Goal: Find specific page/section: Find specific page/section

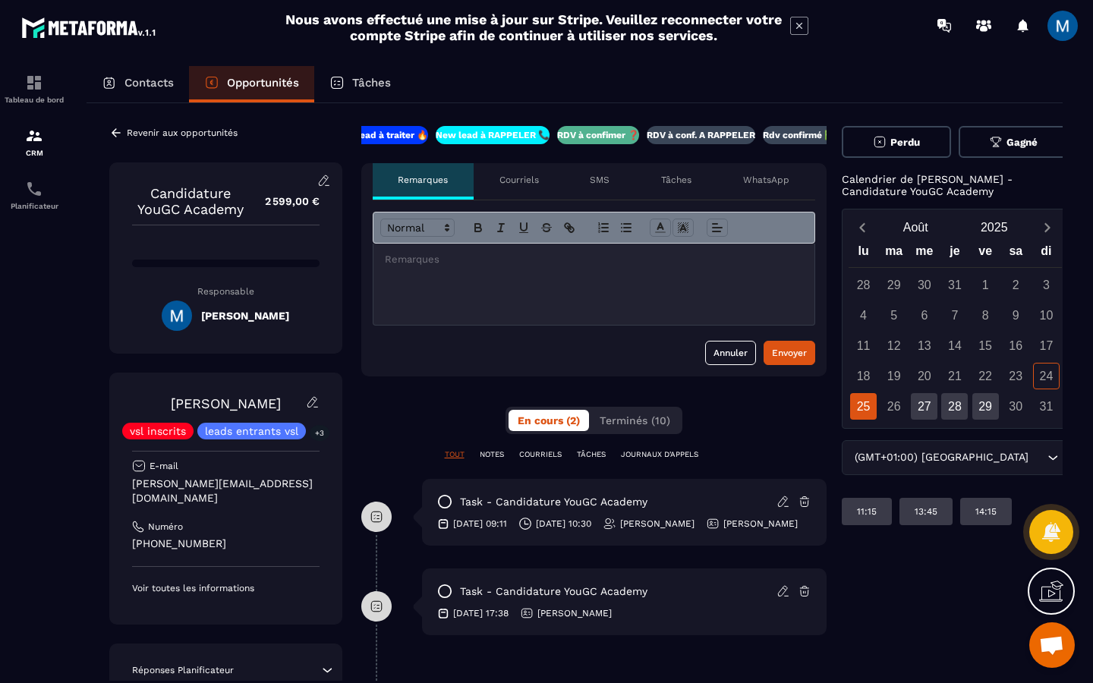
click at [697, 137] on p "RDV à conf. A RAPPELER" at bounding box center [701, 135] width 109 height 12
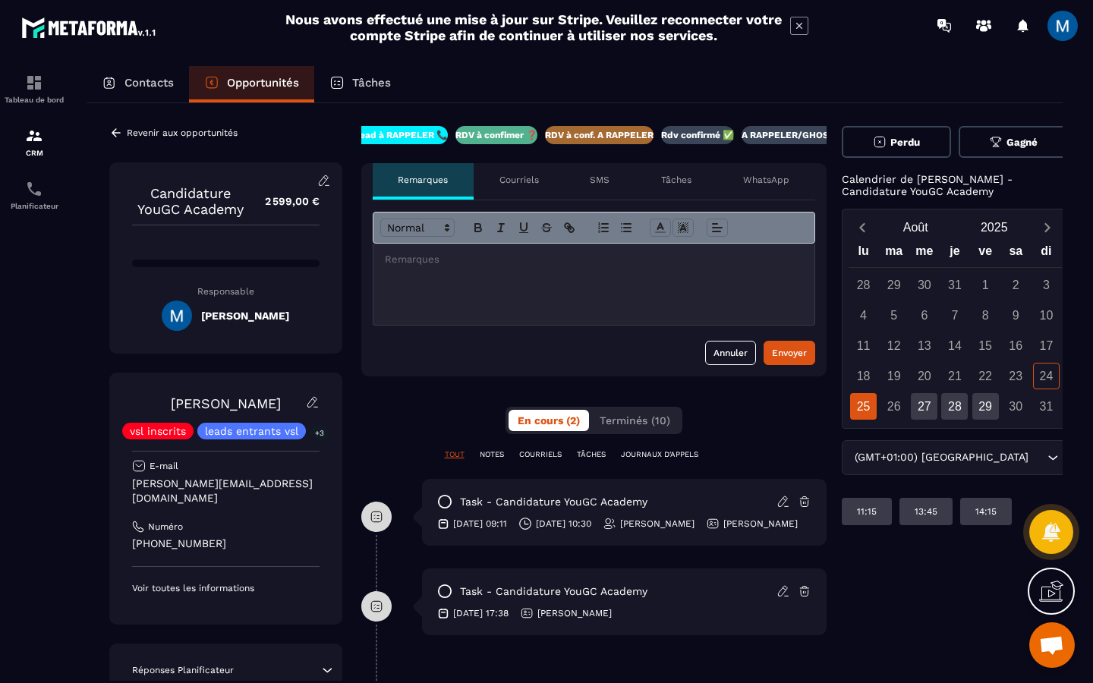
scroll to position [0, 130]
click at [116, 131] on icon at bounding box center [116, 133] width 14 height 14
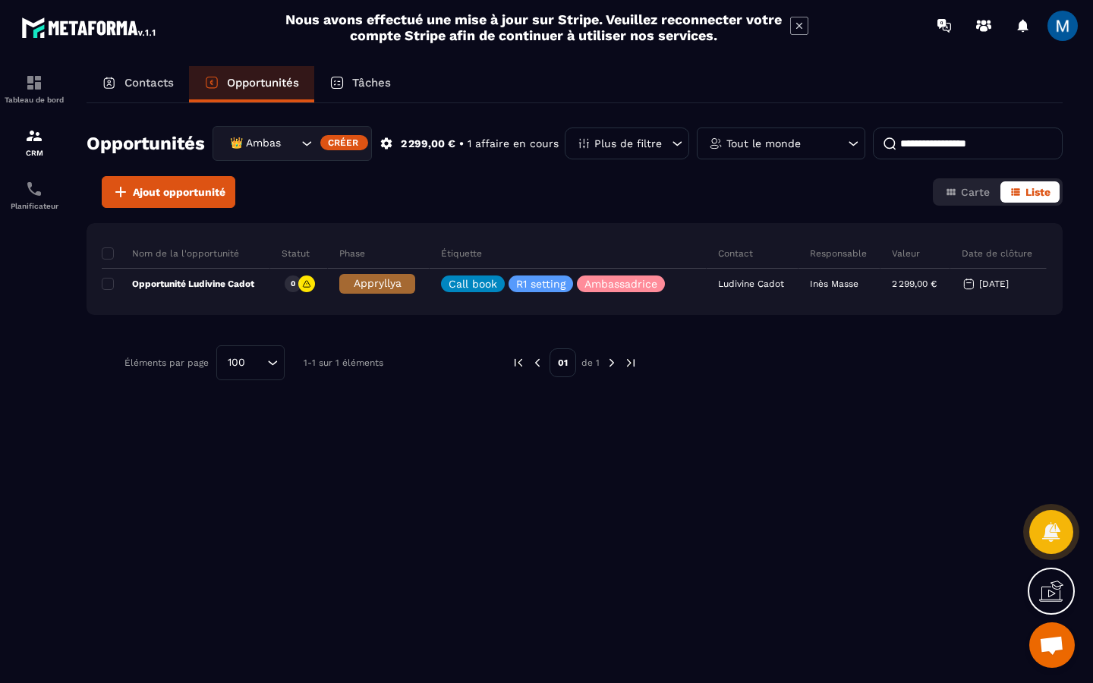
click at [309, 140] on icon "Search for option" at bounding box center [306, 143] width 15 height 15
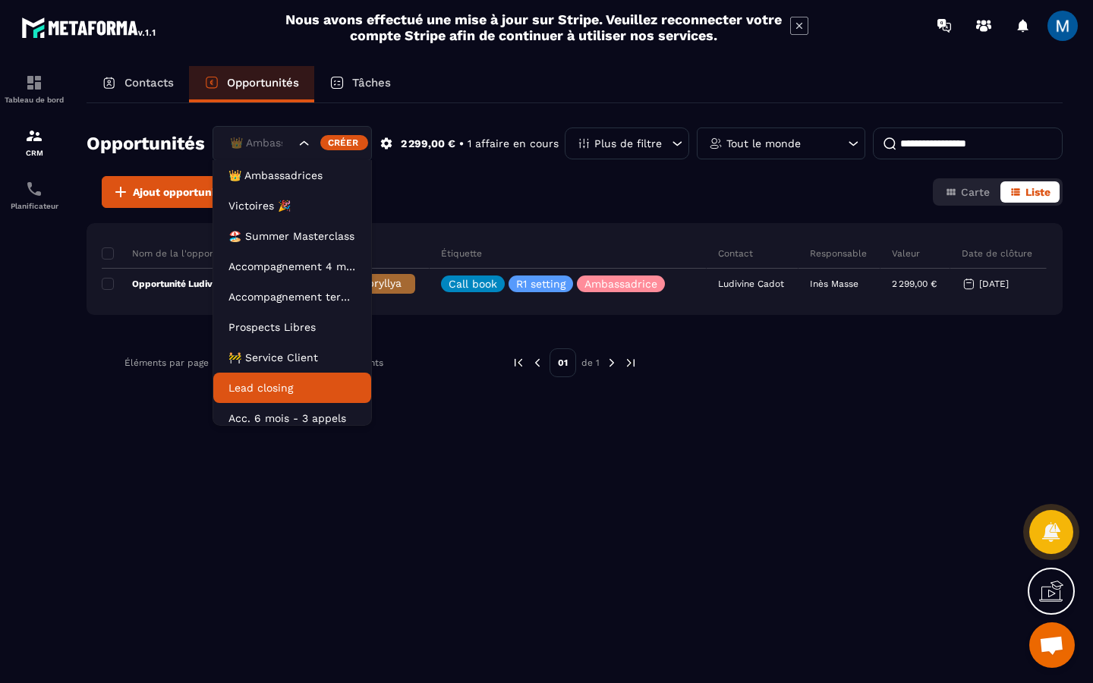
click at [293, 384] on p "Lead closing" at bounding box center [292, 387] width 128 height 15
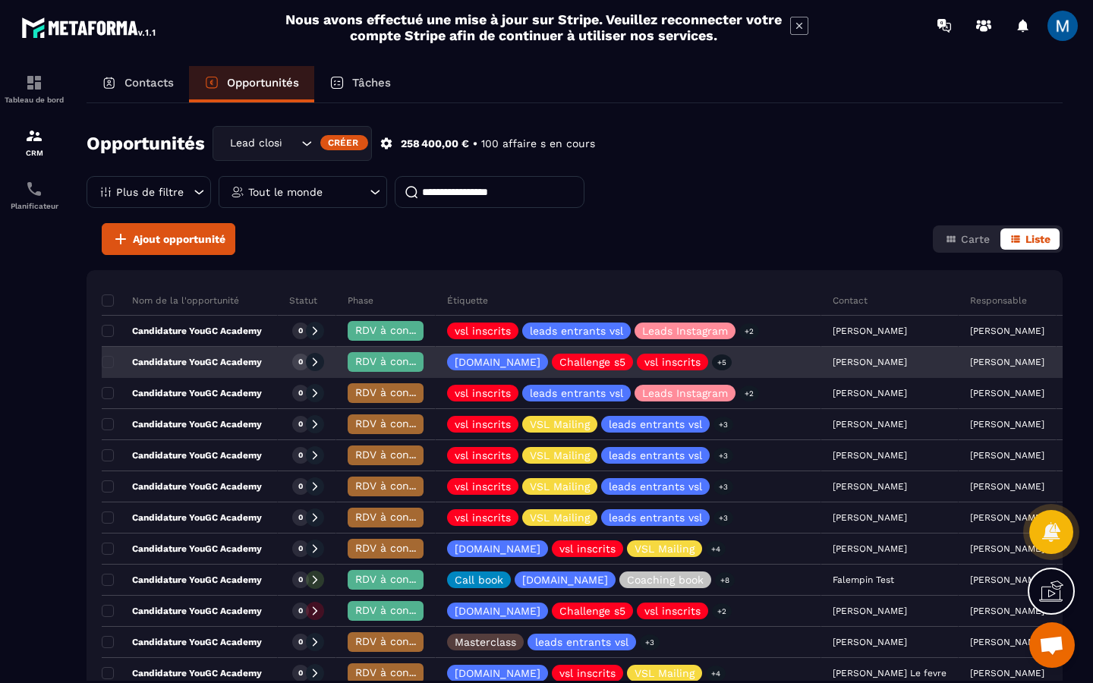
click at [263, 364] on div "Candidature YouGC Academy" at bounding box center [190, 363] width 176 height 30
